Goal: Navigation & Orientation: Find specific page/section

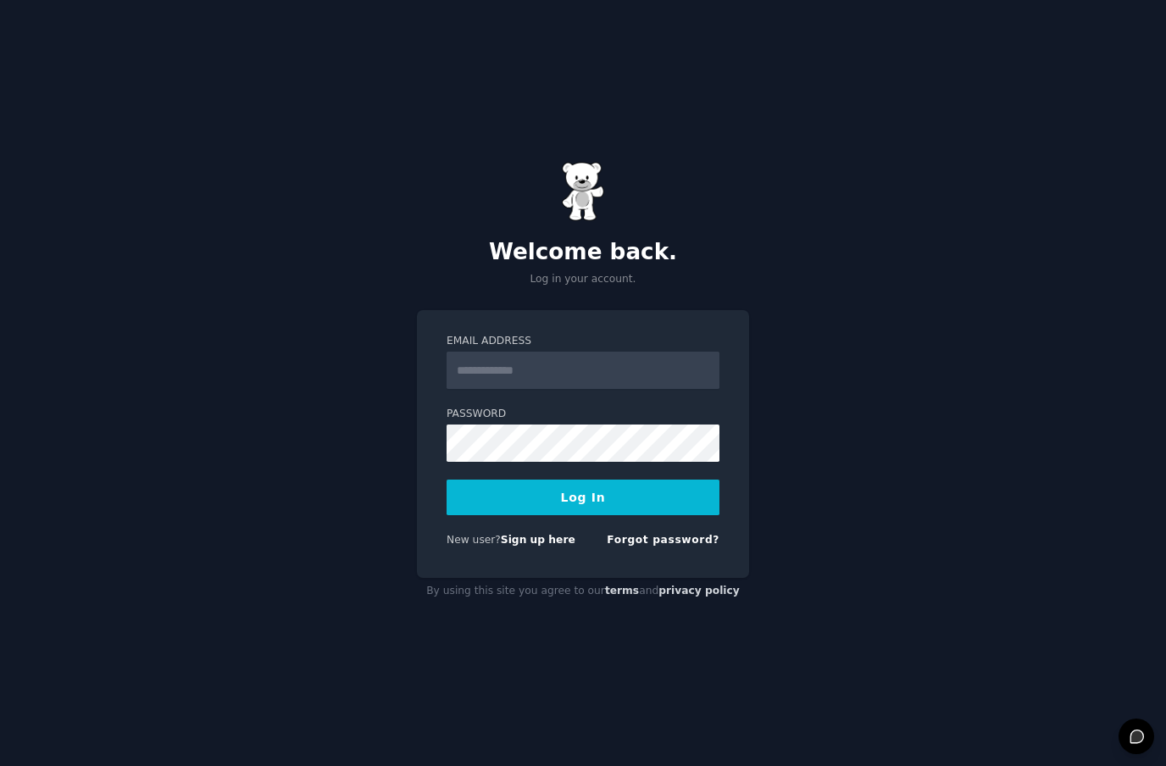
click at [526, 578] on div "Email Address Password Log In New user? Sign up here Forgot password?" at bounding box center [583, 444] width 332 height 268
click at [521, 546] on link "Sign up here" at bounding box center [538, 540] width 75 height 12
click at [597, 389] on input "Email Address" at bounding box center [583, 370] width 273 height 37
type input "**********"
click at [583, 515] on button "Log In" at bounding box center [583, 498] width 273 height 36
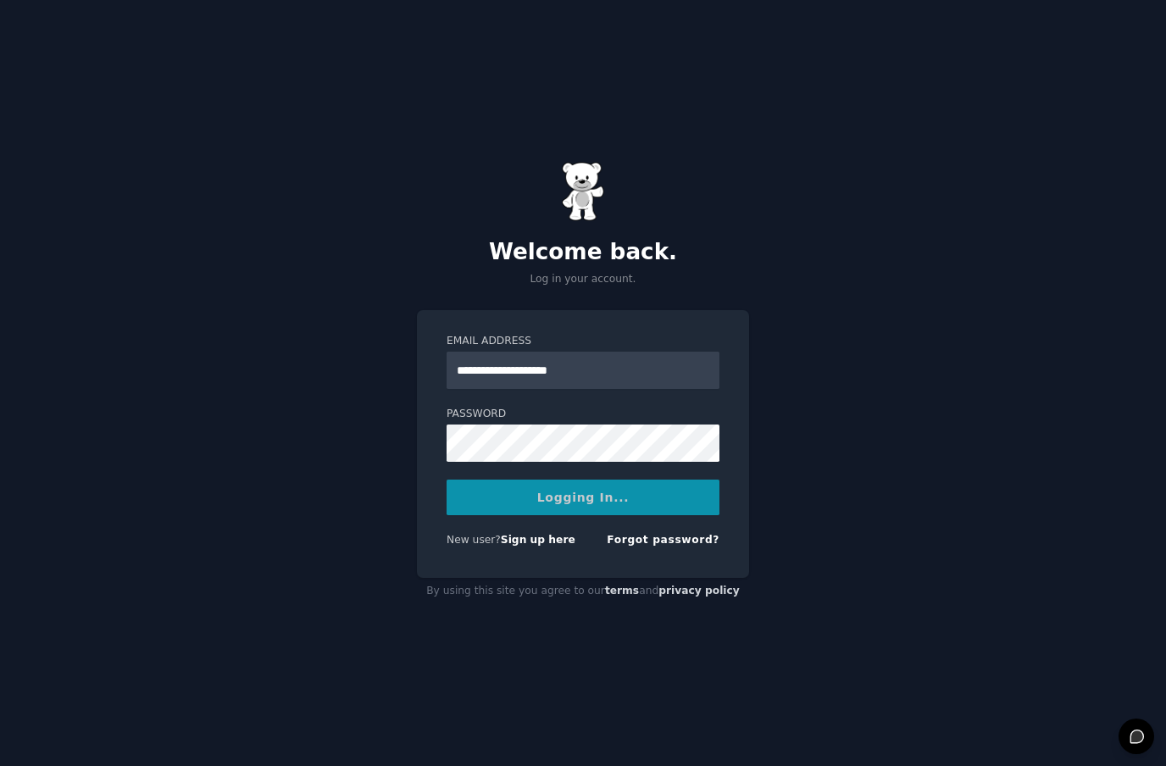
click at [611, 515] on div "Logging In..." at bounding box center [583, 498] width 273 height 36
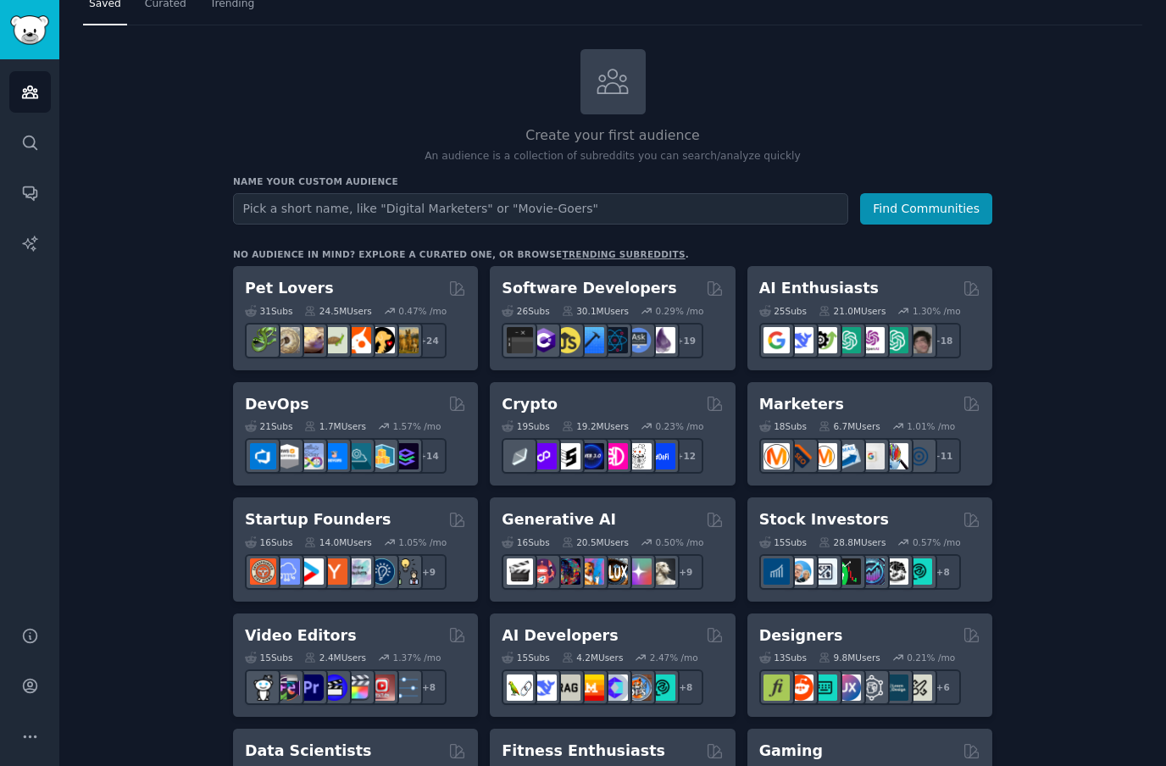
scroll to position [58, 0]
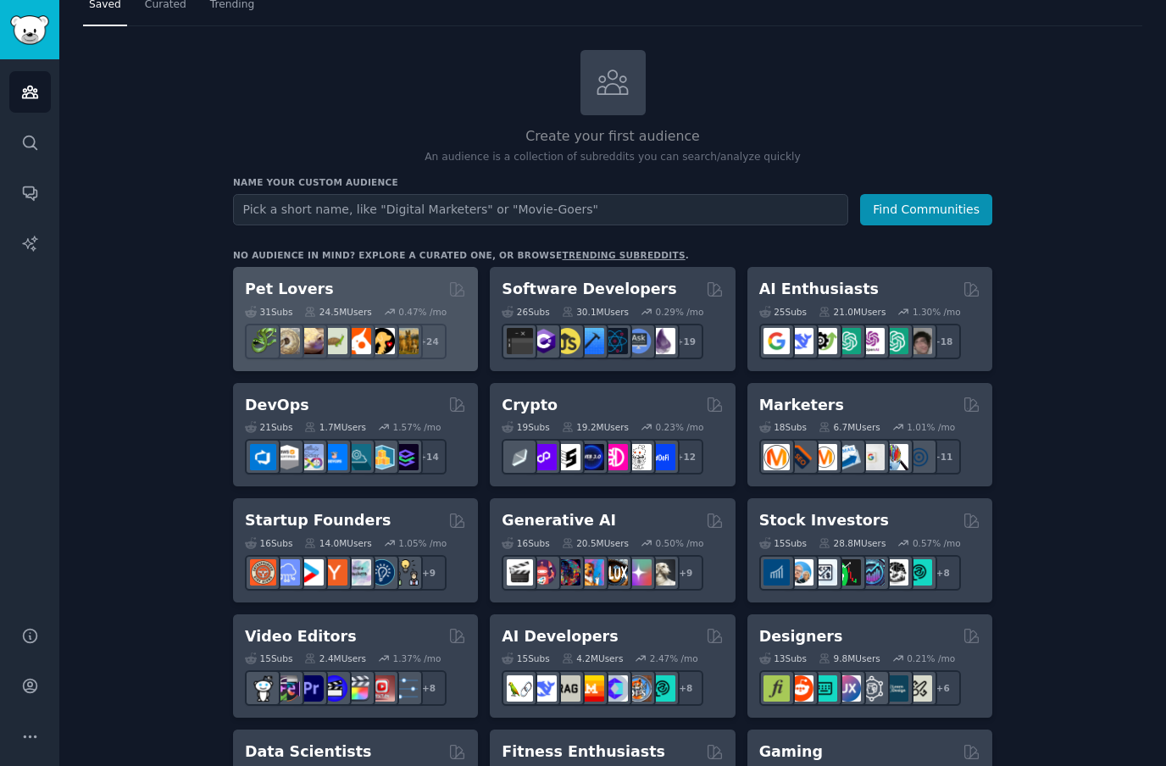
click at [258, 280] on h2 "Pet Lovers" at bounding box center [289, 289] width 89 height 21
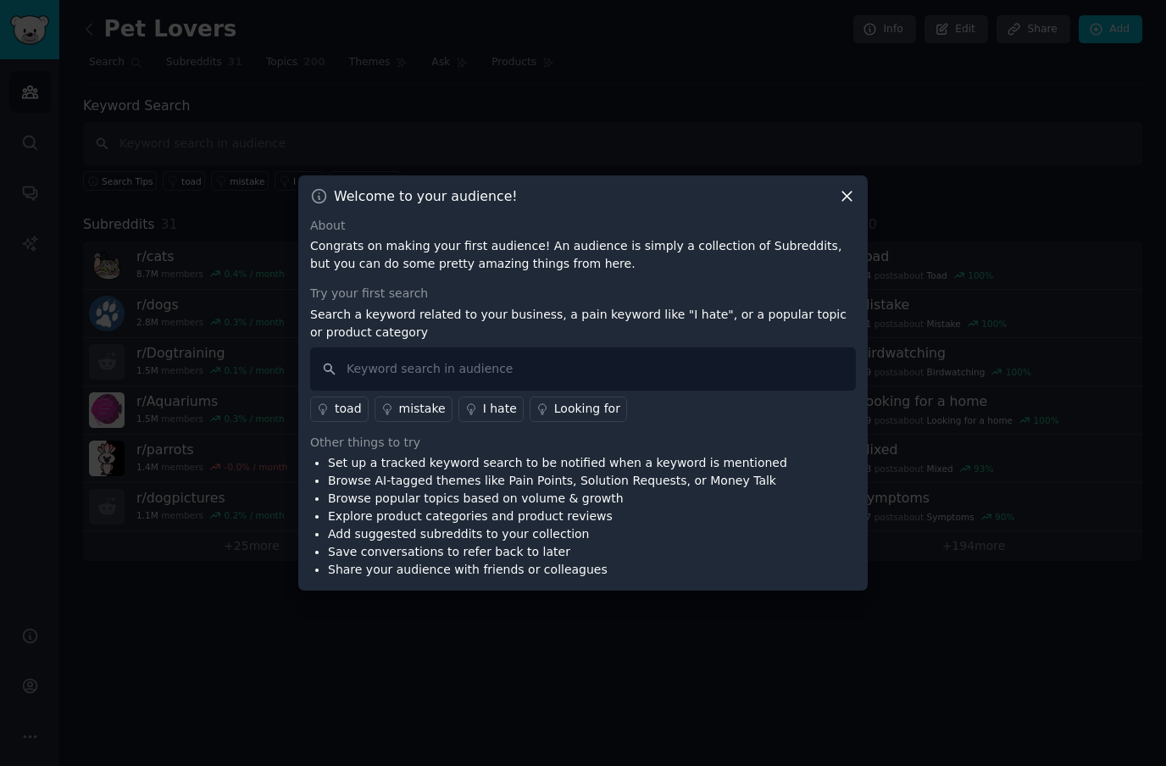
click at [838, 205] on icon at bounding box center [847, 196] width 18 height 18
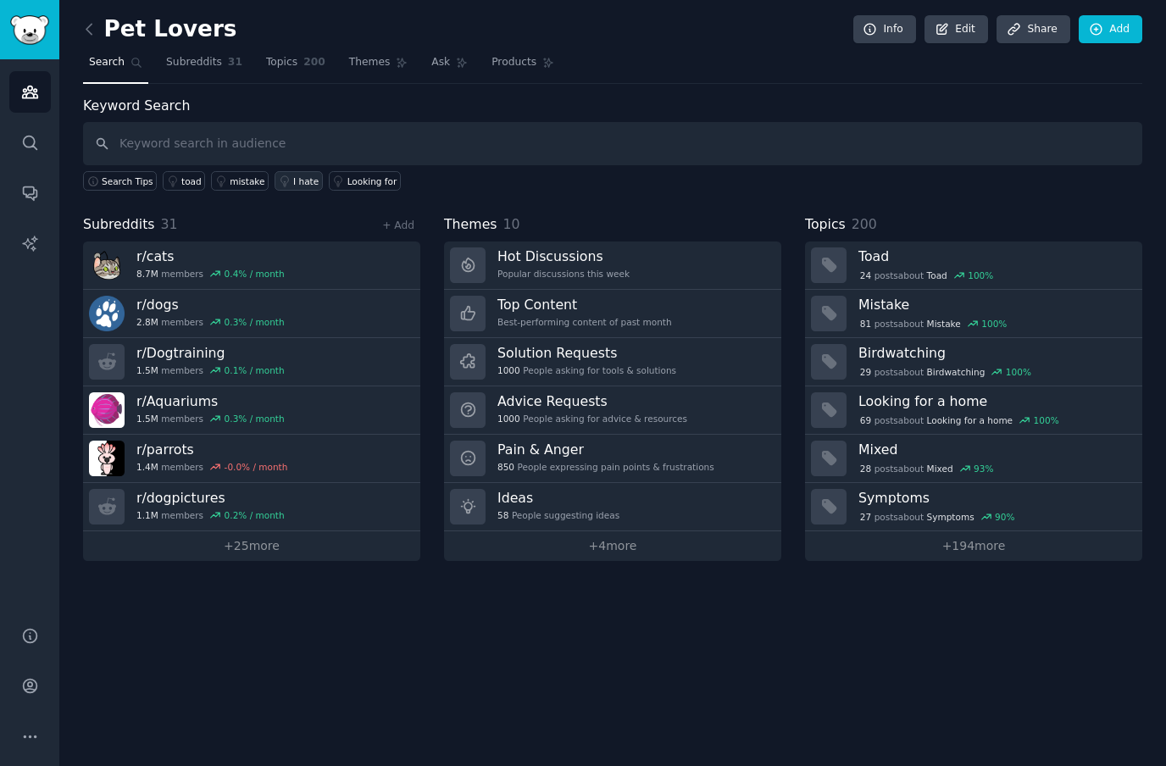
click at [296, 188] on link "I hate" at bounding box center [299, 180] width 48 height 19
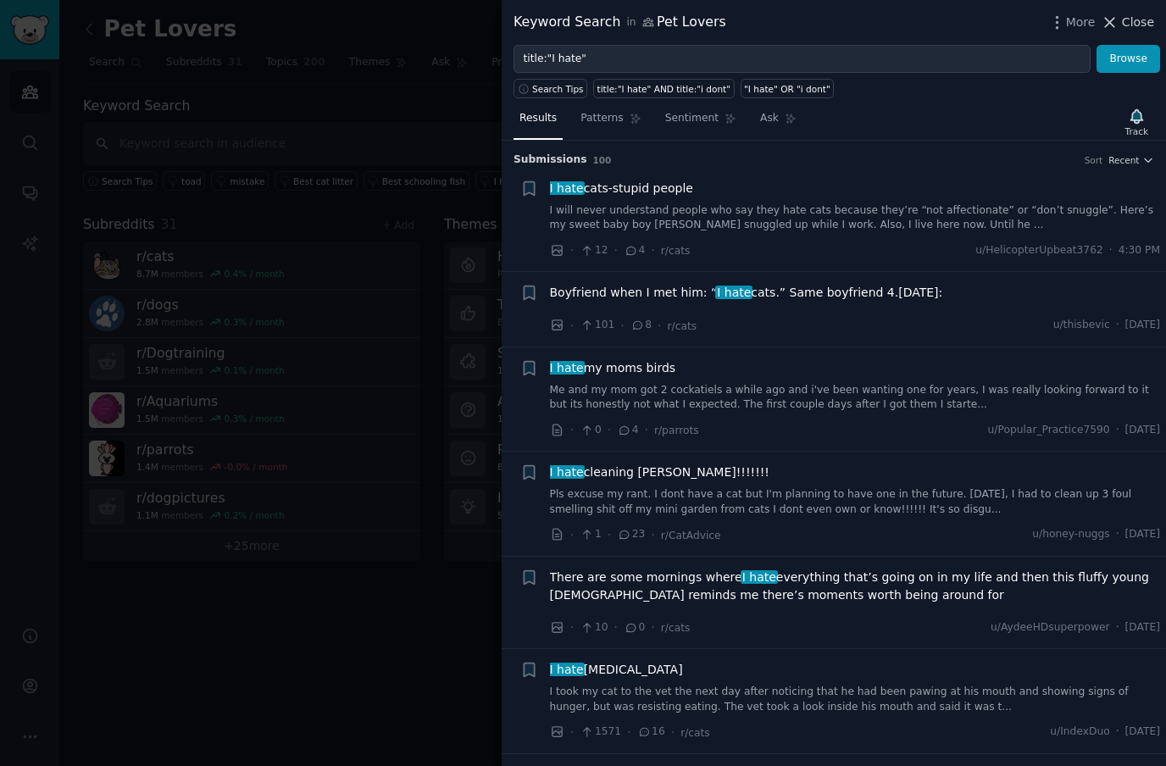
click at [1125, 19] on span "Close" at bounding box center [1138, 23] width 32 height 18
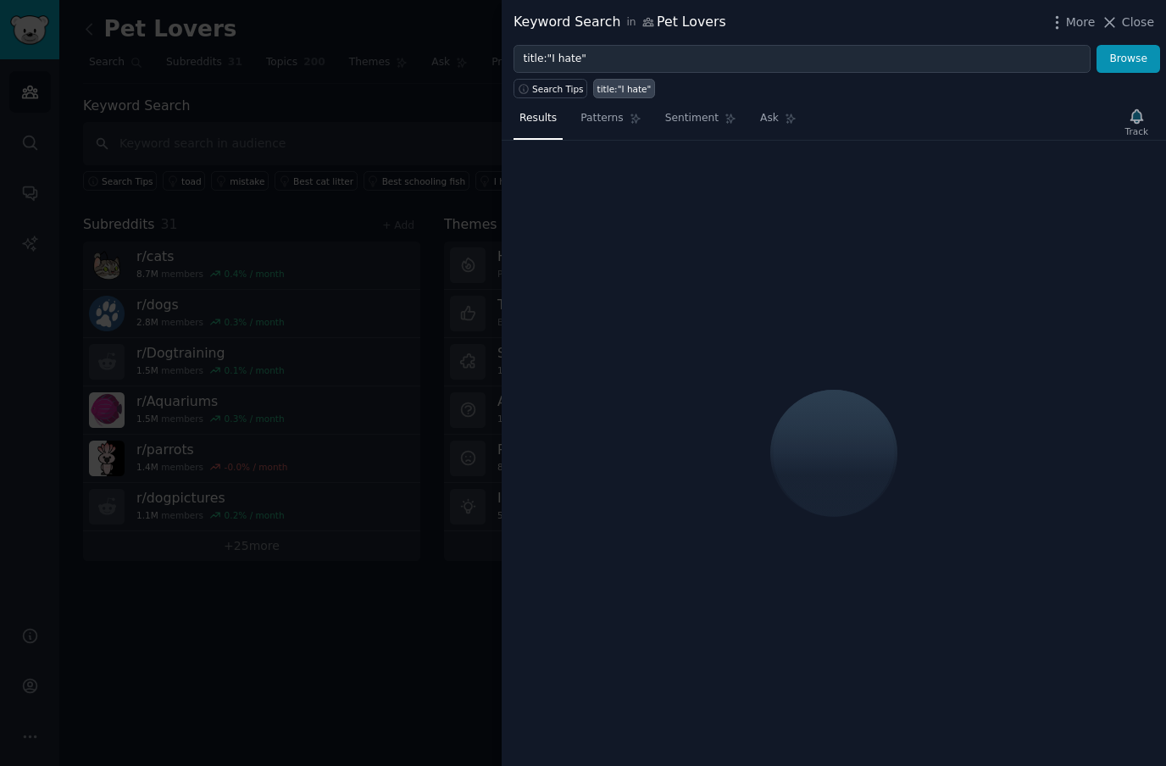
click at [182, 612] on div at bounding box center [583, 383] width 1166 height 766
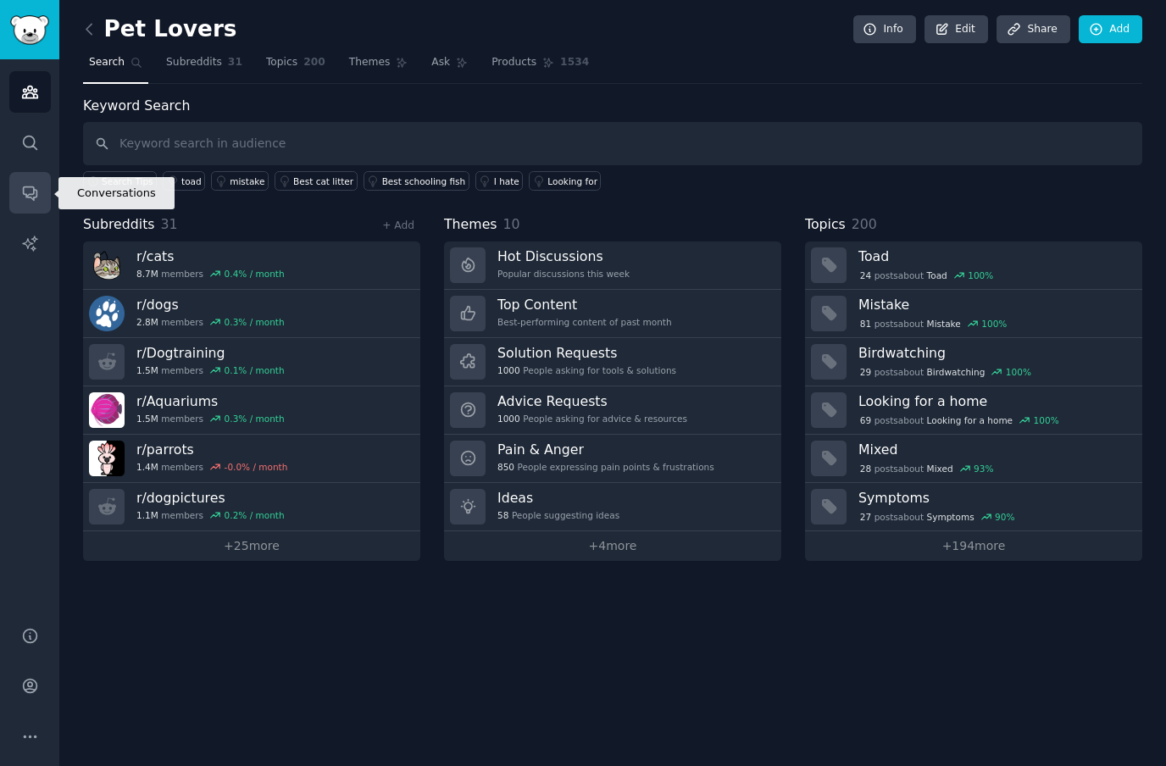
click at [34, 180] on link "Conversations" at bounding box center [30, 193] width 42 height 42
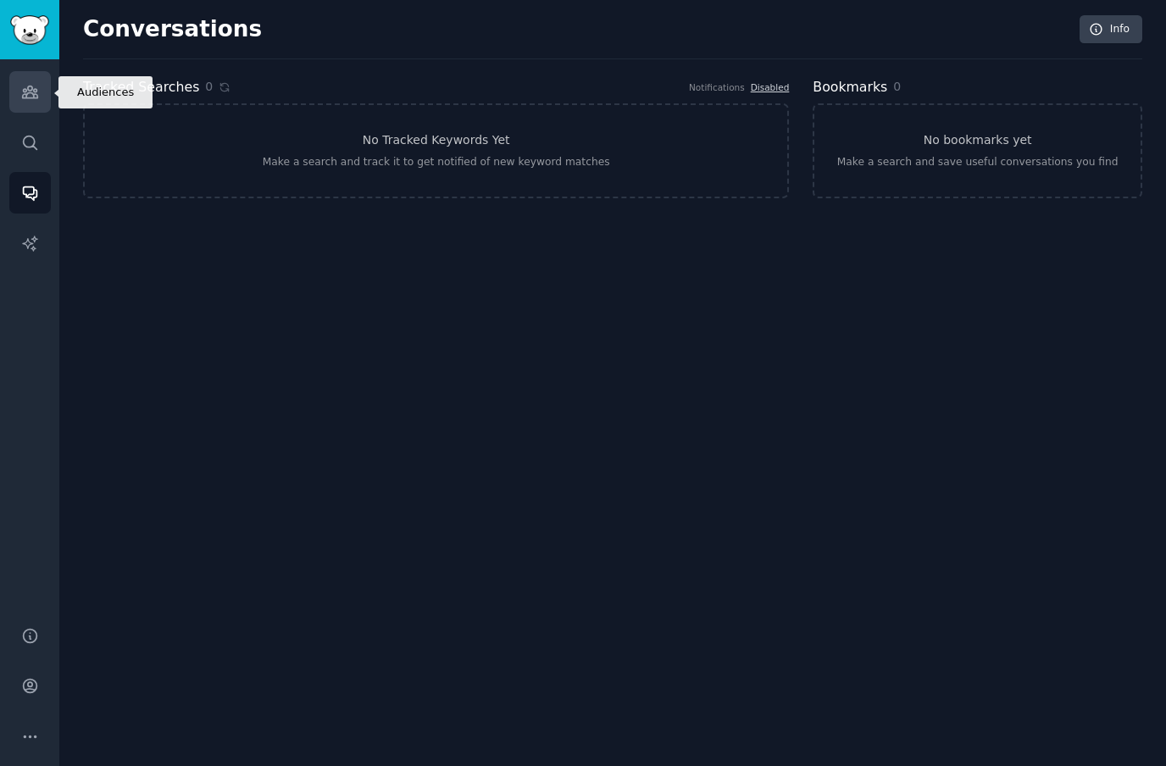
click at [31, 80] on link "Audiences" at bounding box center [30, 92] width 42 height 42
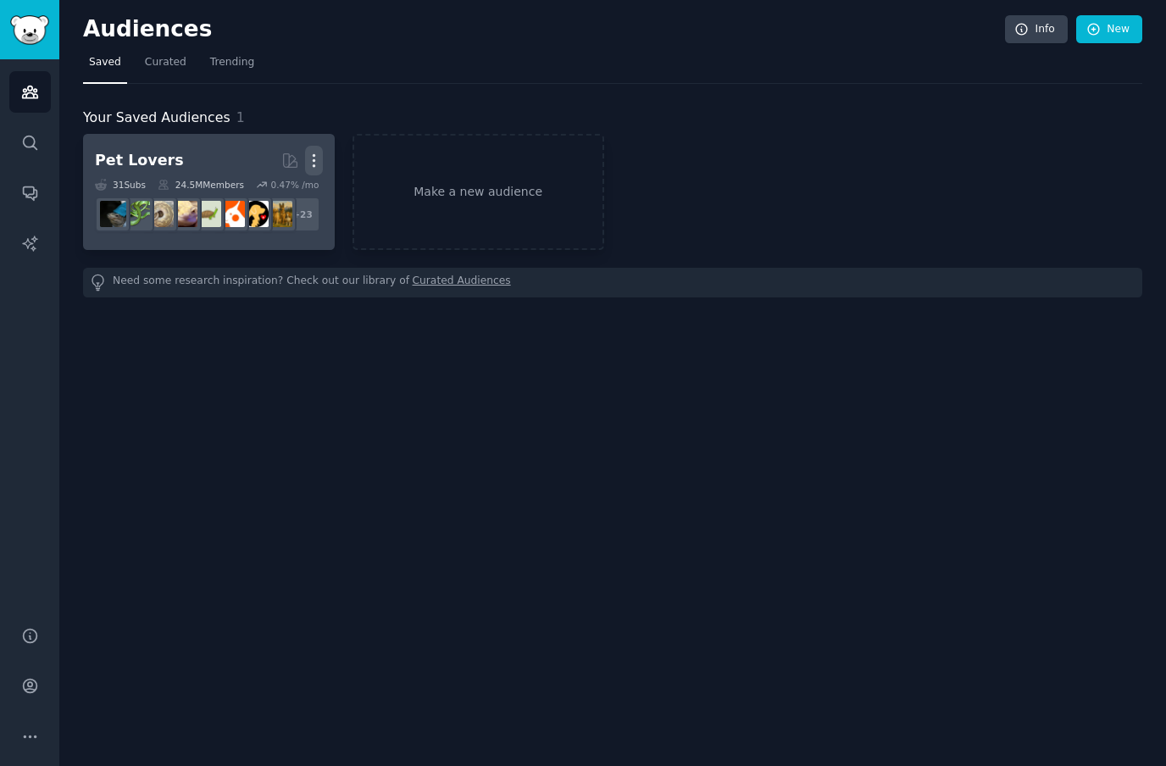
click at [314, 158] on icon "button" at bounding box center [314, 161] width 18 height 18
click at [247, 195] on div "Delete" at bounding box center [255, 197] width 80 height 36
click at [259, 185] on div "Delete" at bounding box center [255, 197] width 80 height 36
click at [230, 191] on icon at bounding box center [234, 196] width 18 height 18
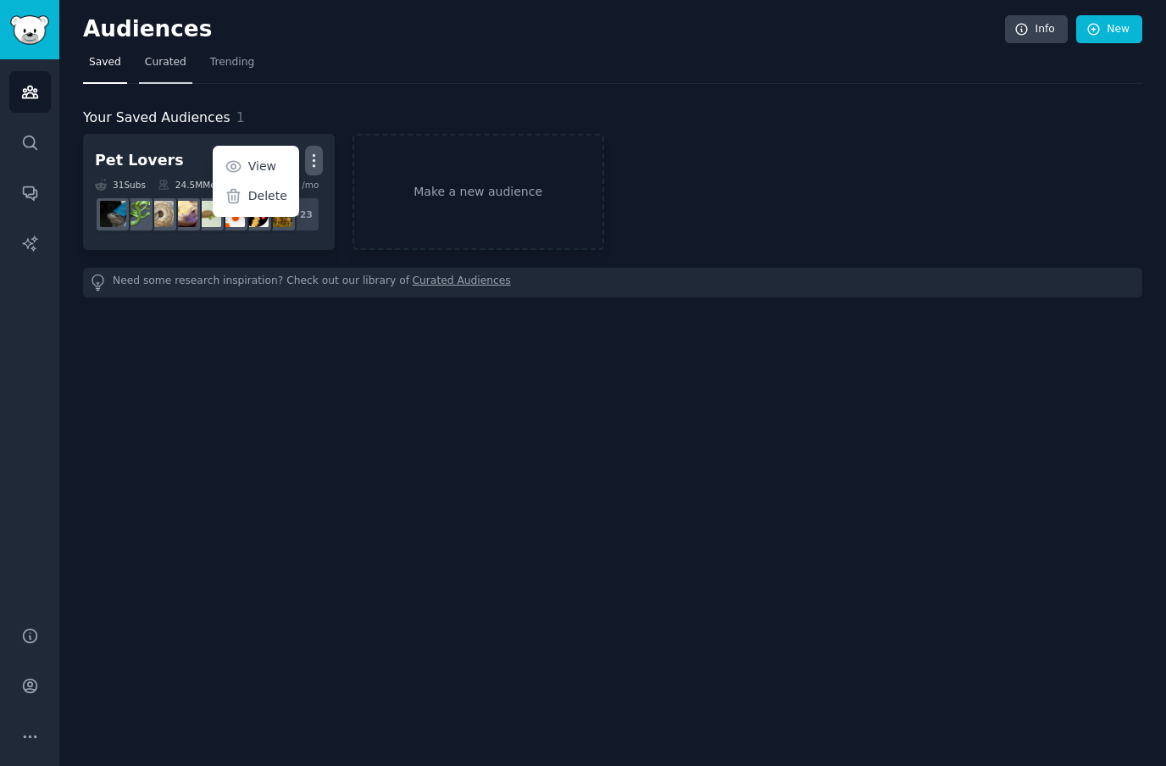
click at [153, 64] on span "Curated" at bounding box center [166, 62] width 42 height 15
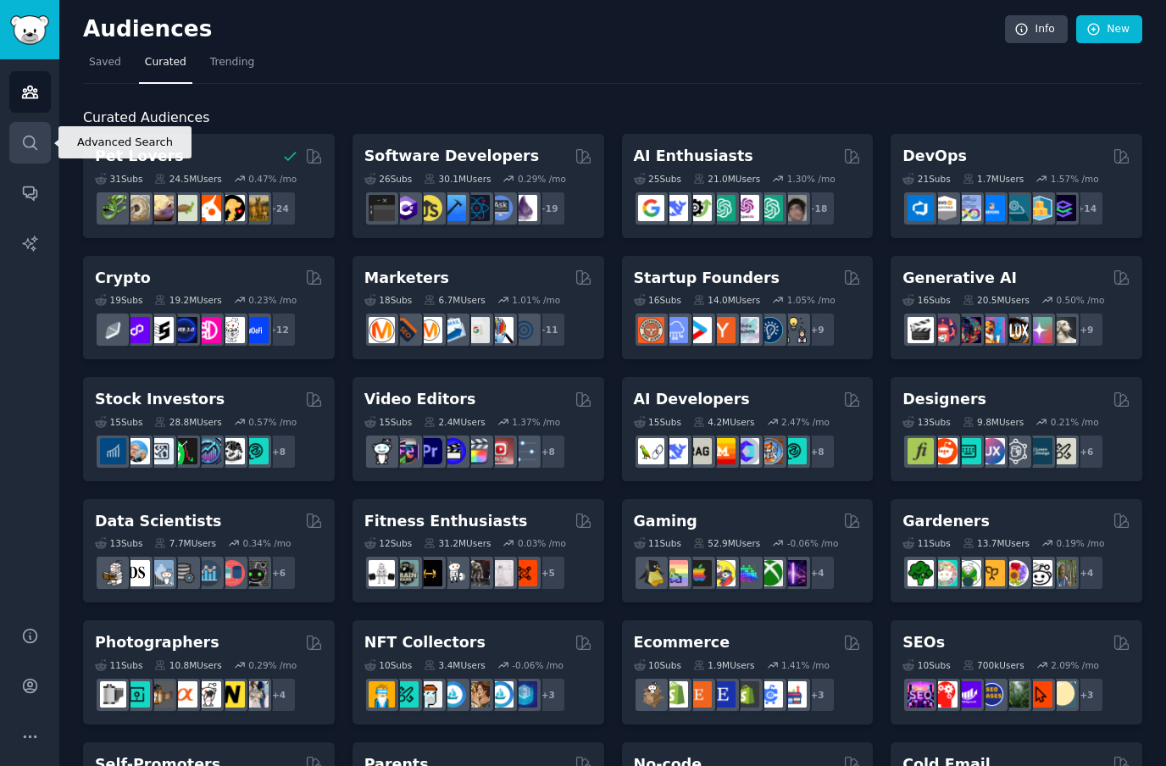
click at [41, 146] on link "Search" at bounding box center [30, 143] width 42 height 42
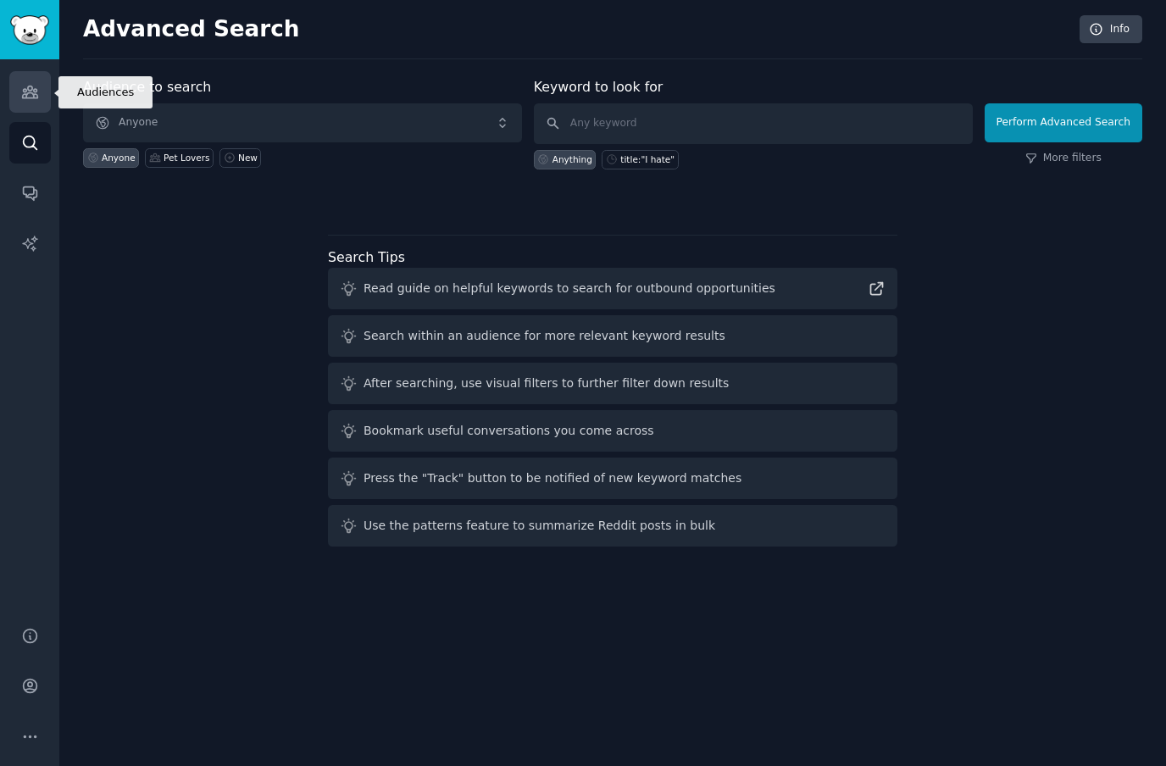
click at [31, 91] on icon "Sidebar" at bounding box center [29, 92] width 15 height 12
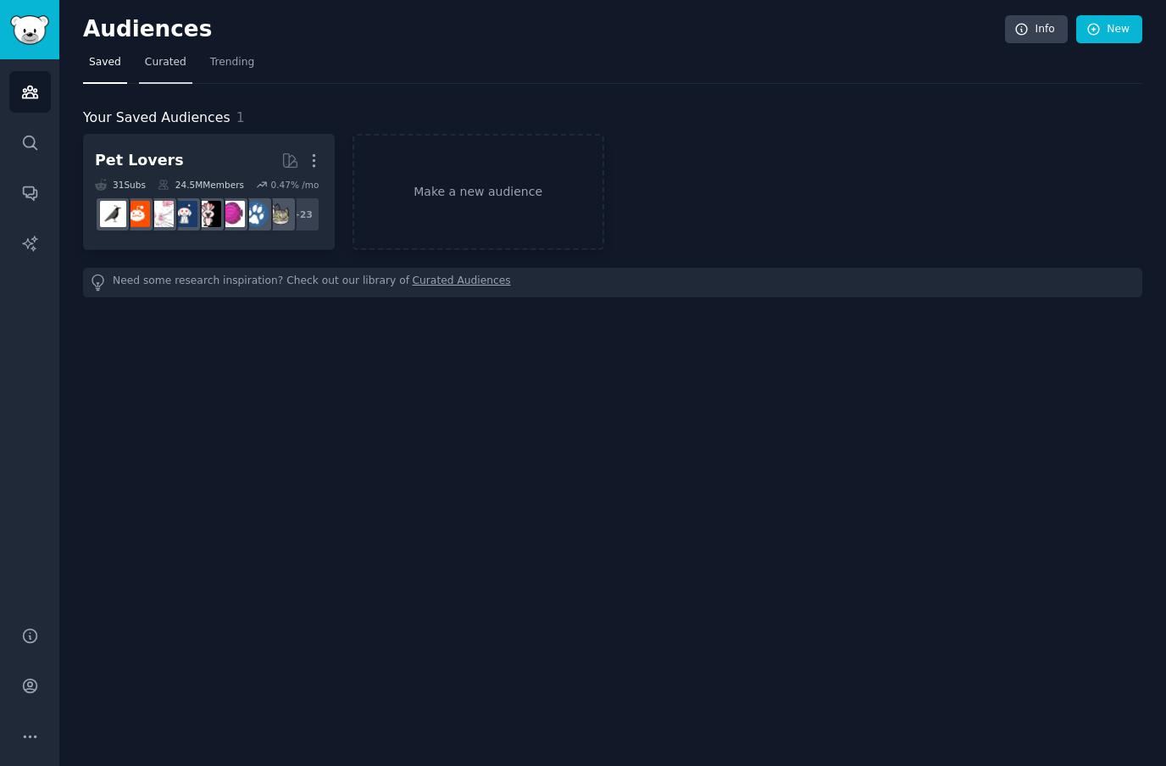
click at [167, 60] on span "Curated" at bounding box center [166, 62] width 42 height 15
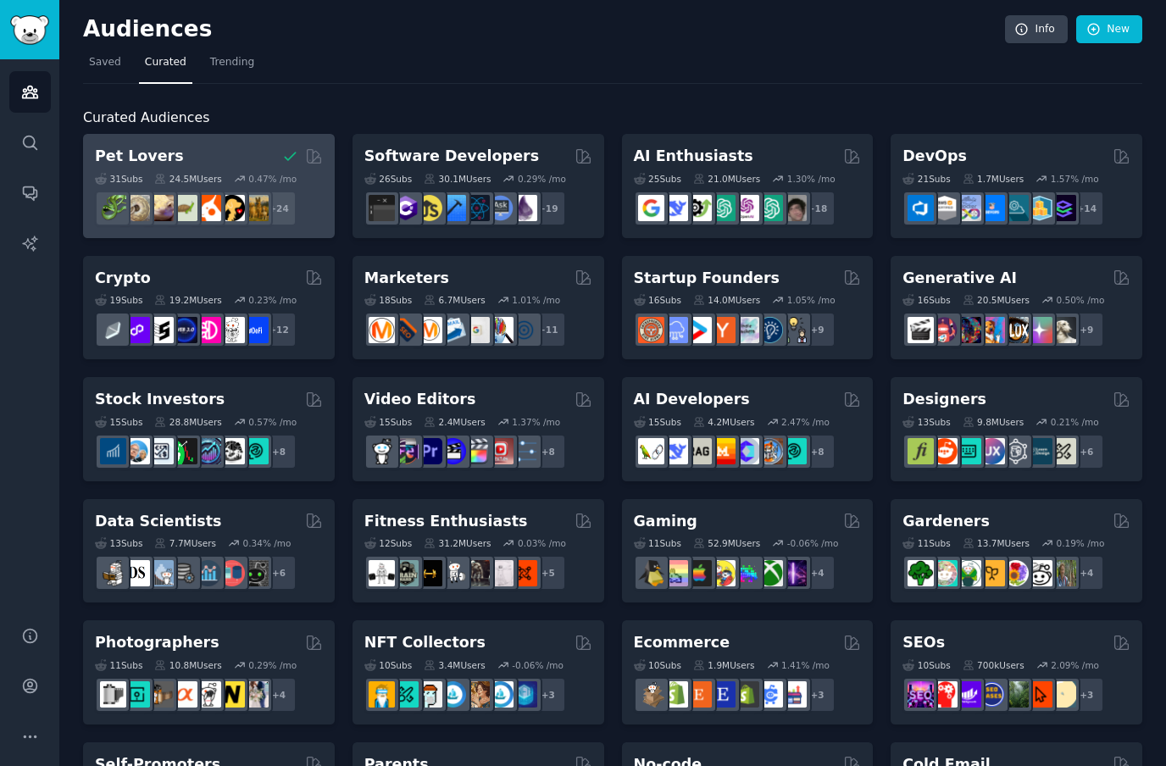
click at [286, 142] on div "Pet Lovers 31 Sub s 24.5M Users 0.47 % /mo + 24" at bounding box center [209, 186] width 252 height 104
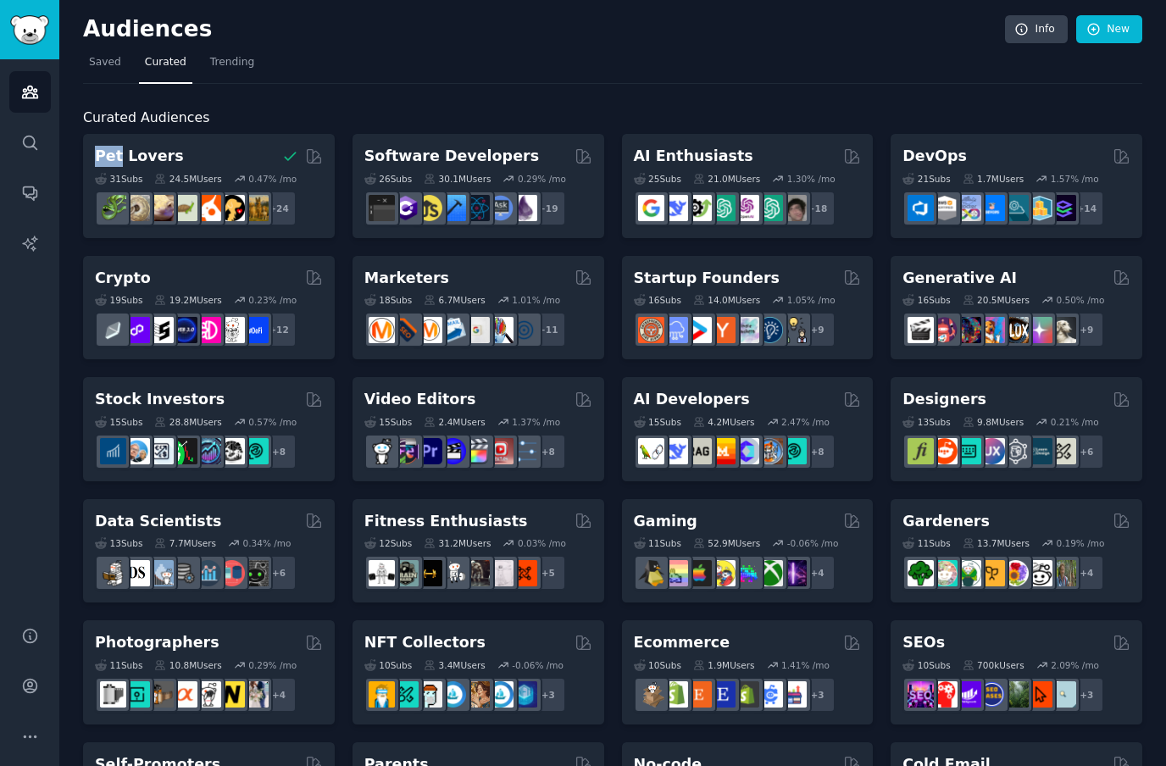
click at [297, 94] on div "Curated Audiences Pet Lovers 31 Sub s 24.5M Users 0.47 % /mo + 24 Software Deve…" at bounding box center [612, 708] width 1059 height 1249
click at [107, 55] on span "Saved" at bounding box center [105, 62] width 32 height 15
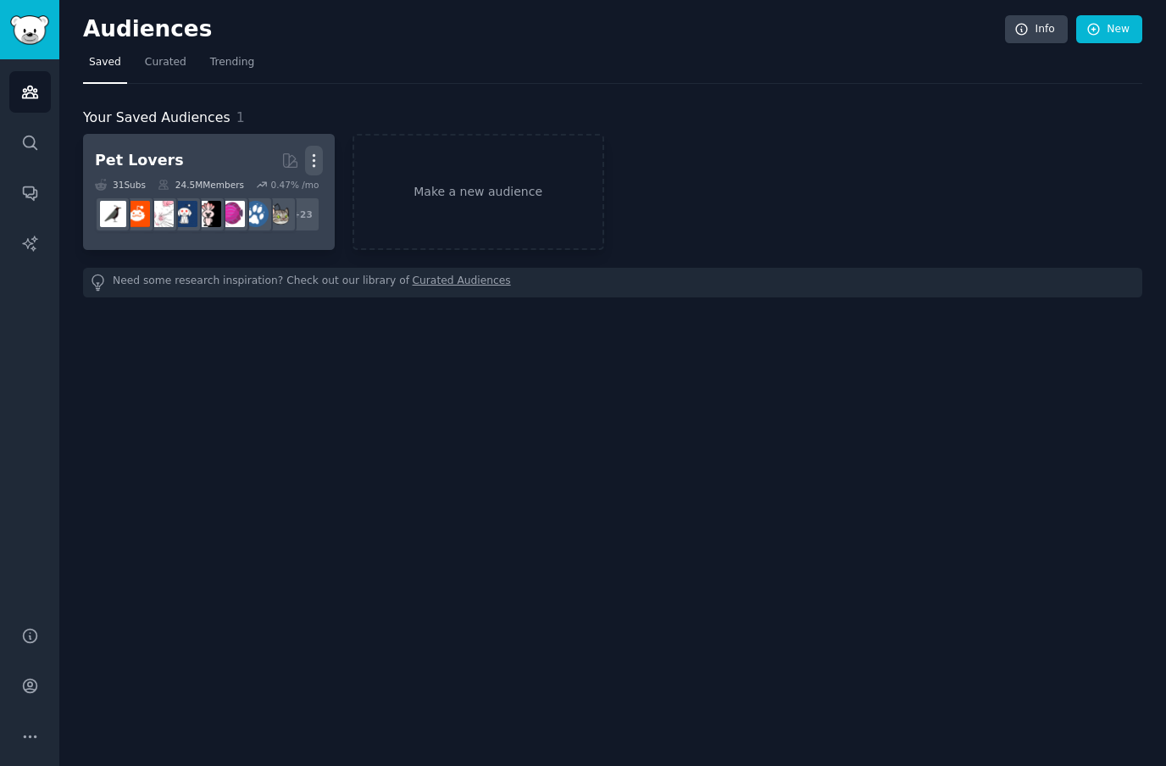
click at [312, 160] on icon "button" at bounding box center [314, 161] width 18 height 18
click at [242, 206] on div "Delete" at bounding box center [255, 197] width 80 height 36
click at [256, 191] on p "Delete" at bounding box center [267, 196] width 39 height 18
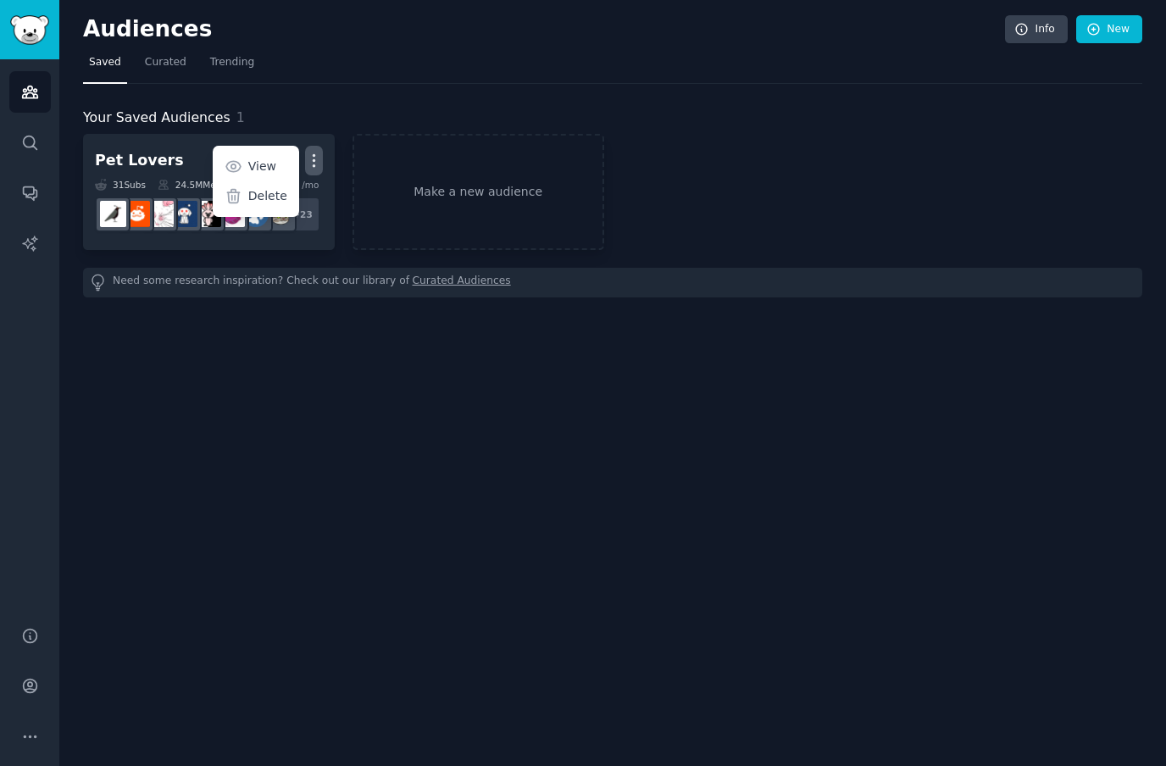
click at [258, 95] on div "Your Saved Audiences 1 Pet Lovers More View Delete 31 Sub s 24.5M Members 0.47 …" at bounding box center [612, 191] width 1059 height 214
click at [165, 69] on link "Curated" at bounding box center [165, 66] width 53 height 35
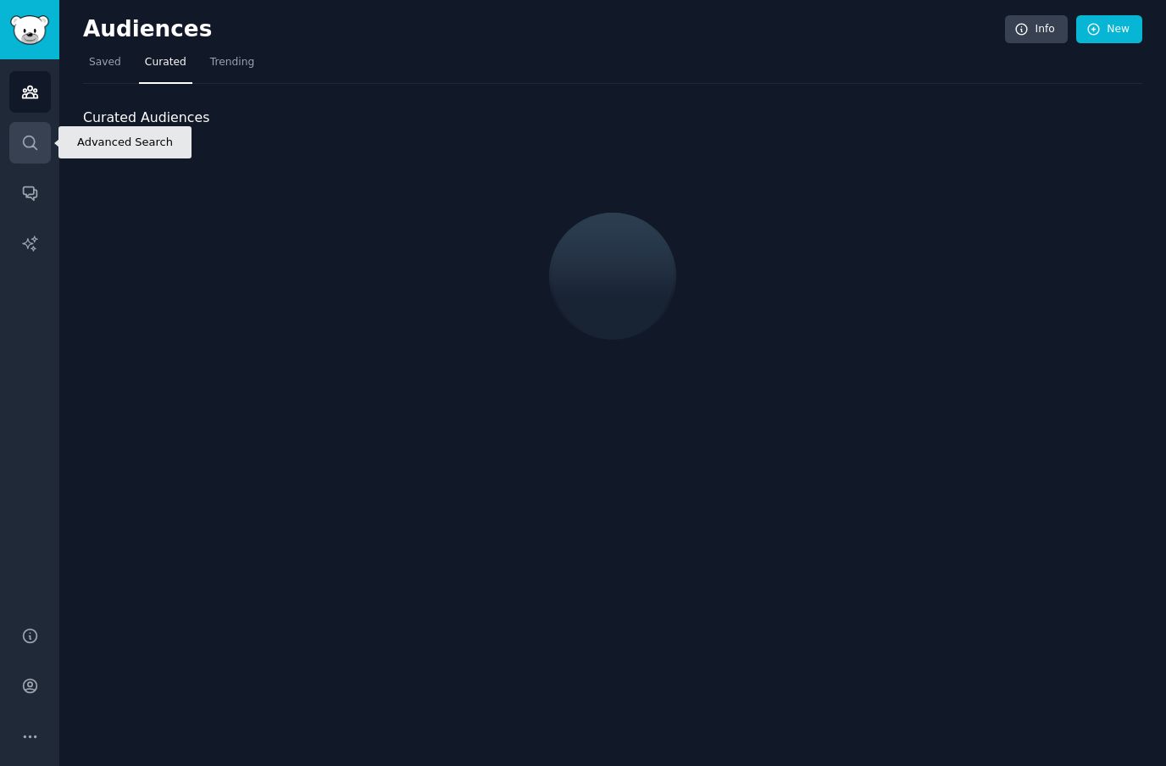
click at [11, 148] on link "Search" at bounding box center [30, 143] width 42 height 42
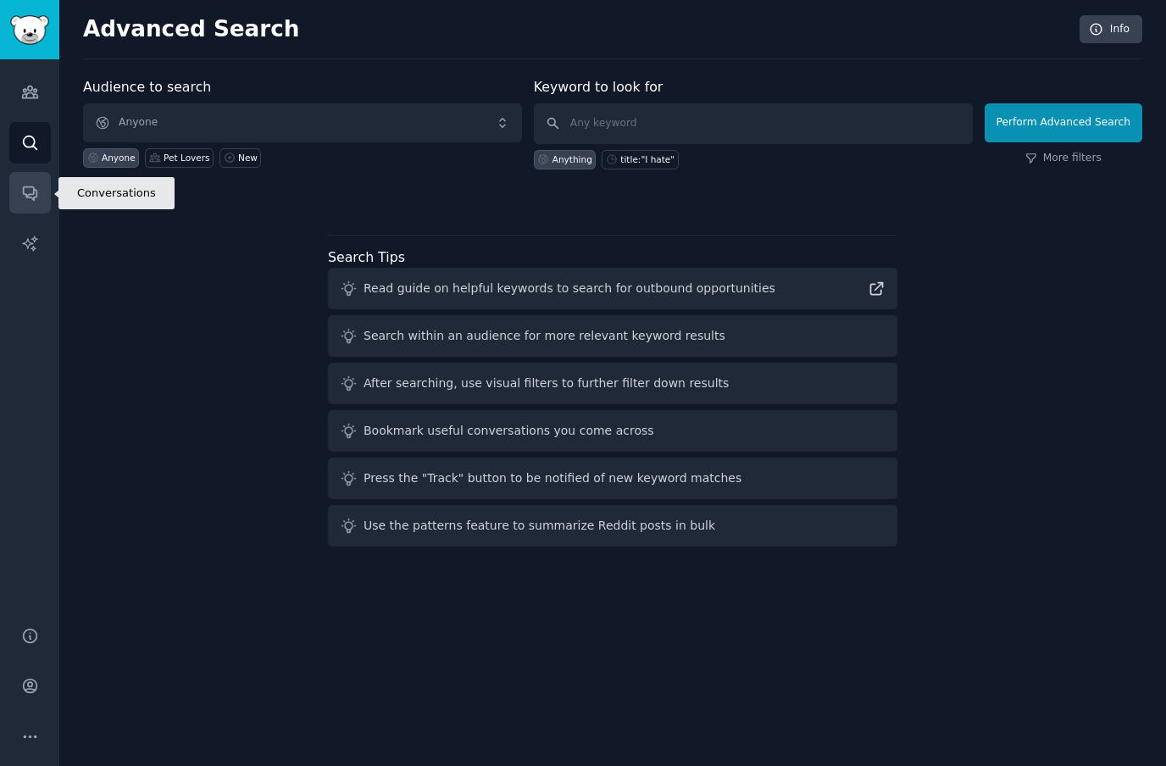
click at [22, 208] on link "Conversations" at bounding box center [30, 193] width 42 height 42
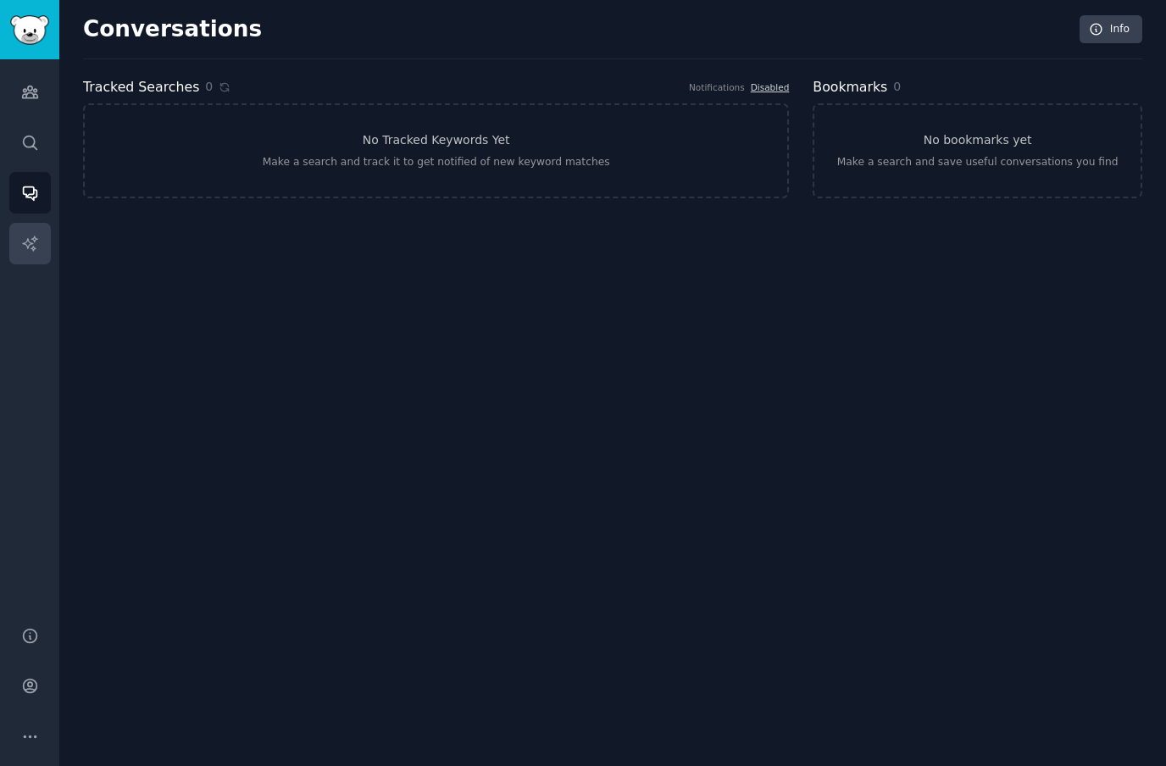
click at [41, 223] on link "AI Reports" at bounding box center [30, 244] width 42 height 42
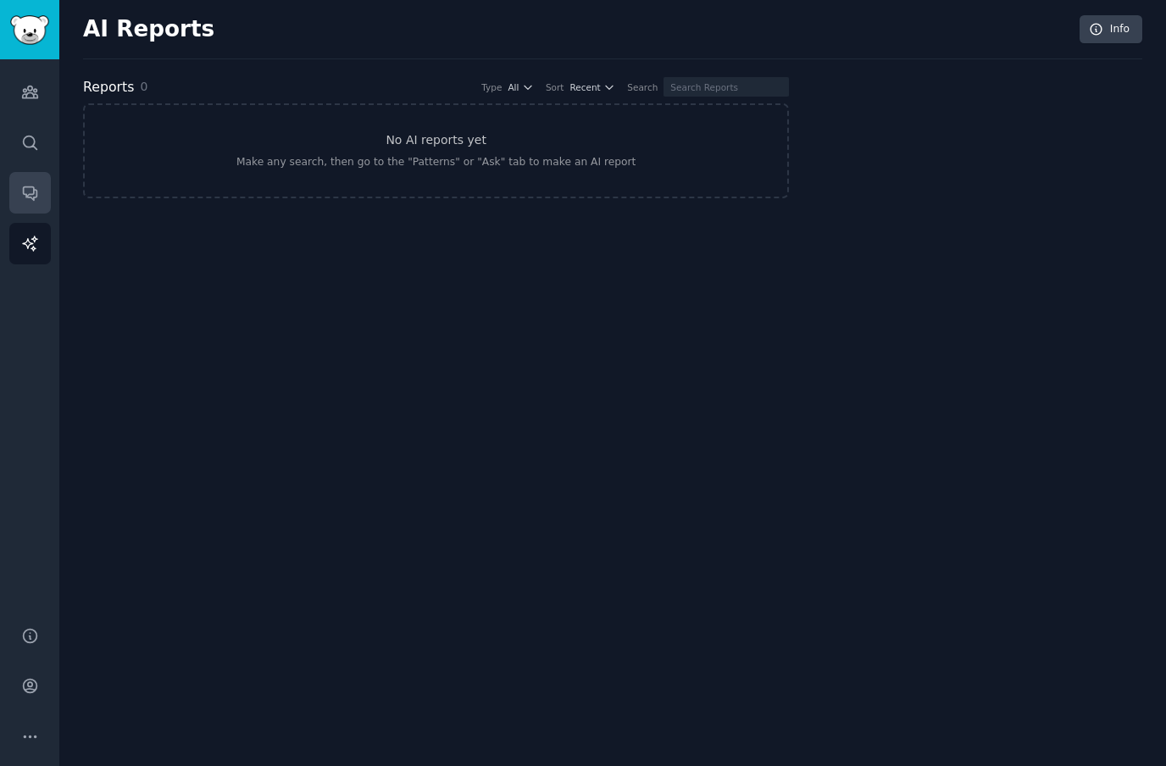
click at [15, 187] on link "Conversations" at bounding box center [30, 193] width 42 height 42
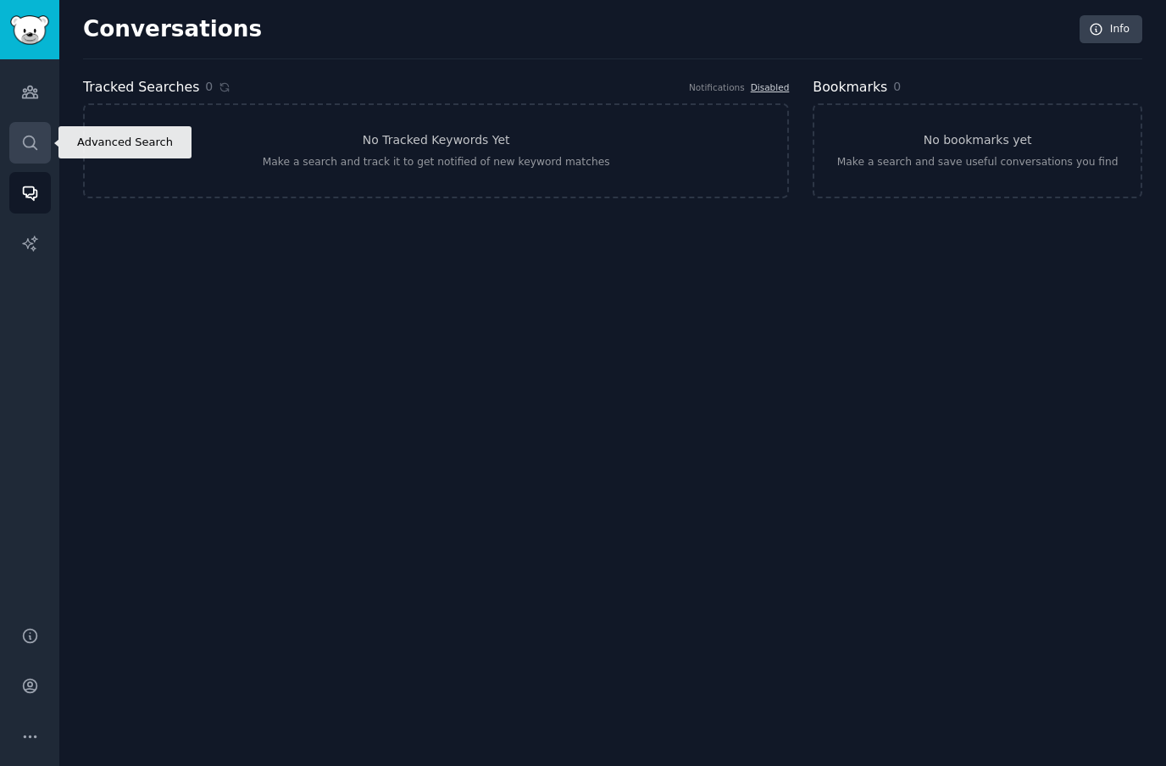
click at [24, 136] on icon "Sidebar" at bounding box center [30, 143] width 18 height 18
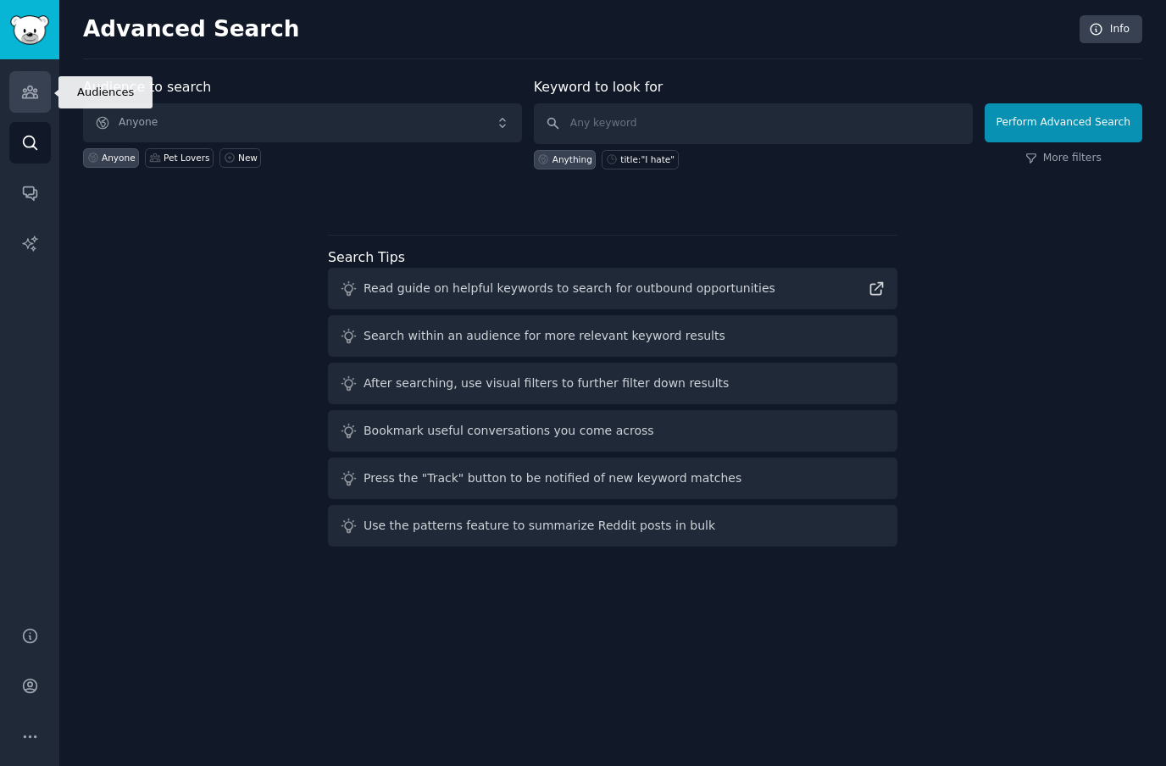
click at [31, 80] on link "Audiences" at bounding box center [30, 92] width 42 height 42
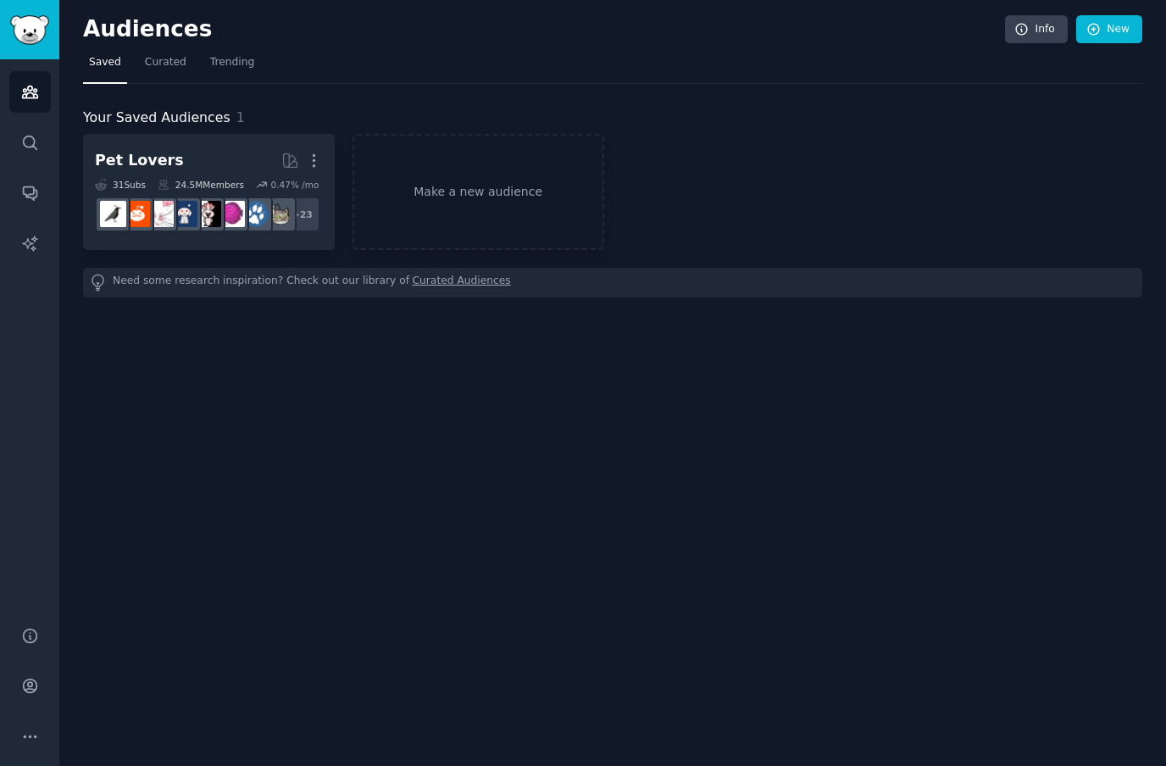
click at [31, 22] on img "Sidebar" at bounding box center [29, 30] width 39 height 30
click at [38, 29] on img "Sidebar" at bounding box center [29, 30] width 39 height 30
click at [225, 69] on link "Trending" at bounding box center [232, 66] width 56 height 35
